Goal: Transaction & Acquisition: Purchase product/service

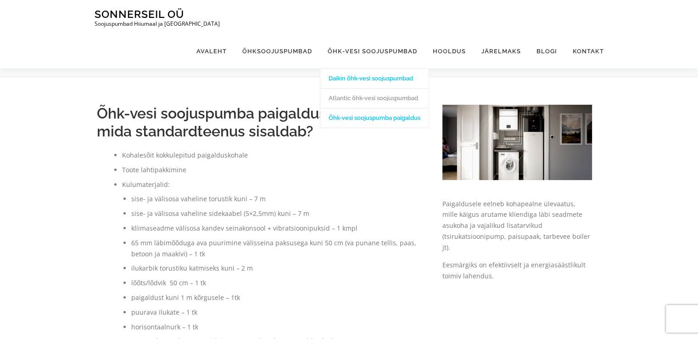
click at [360, 68] on link "Daikin õhk-vesi soojuspumbad" at bounding box center [374, 78] width 108 height 20
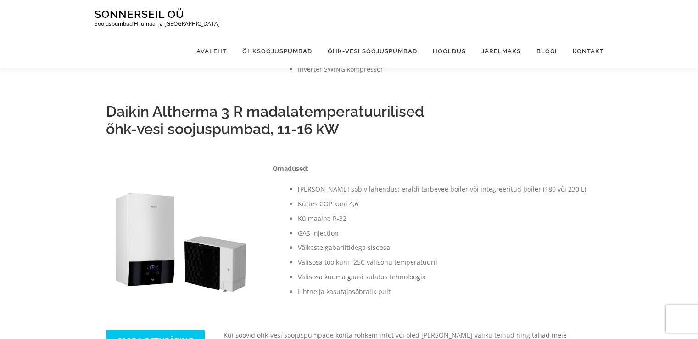
scroll to position [325, 0]
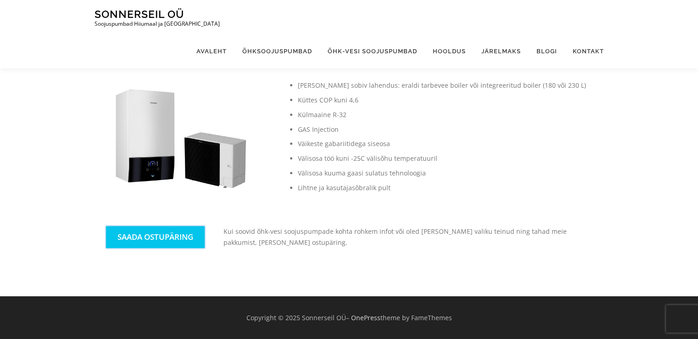
click at [172, 238] on link "SAADA OSTUPÄRING" at bounding box center [155, 237] width 99 height 22
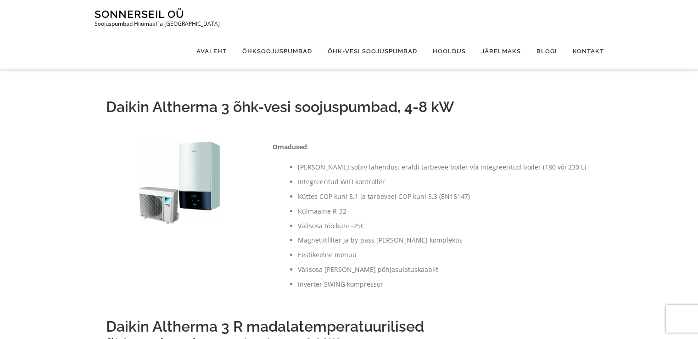
scroll to position [0, 0]
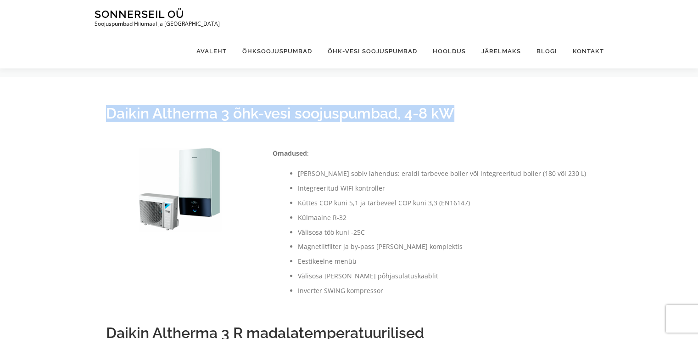
drag, startPoint x: 106, startPoint y: 112, endPoint x: 455, endPoint y: 108, distance: 348.2
click at [455, 108] on h2 "Daikin Altherma 3 õhk-vesi soojuspumbad, 4-8 kW" at bounding box center [349, 113] width 486 height 17
copy h2 "Daikin Altherma 3 õhk-vesi soojuspumbad, 4-8 kW"
